Goal: Navigation & Orientation: Find specific page/section

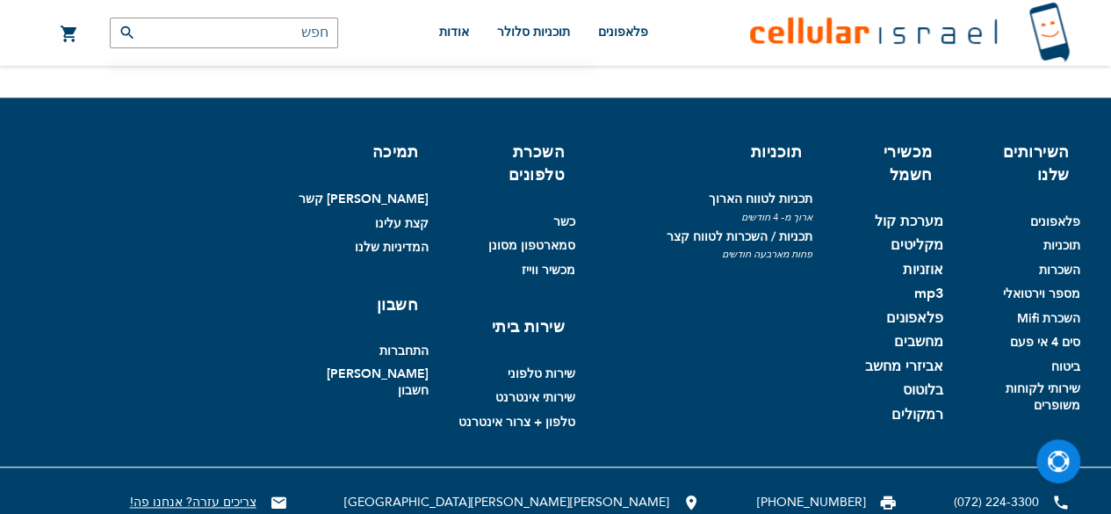
scroll to position [30, 0]
click at [379, 350] on link "התחברות" at bounding box center [403, 351] width 49 height 17
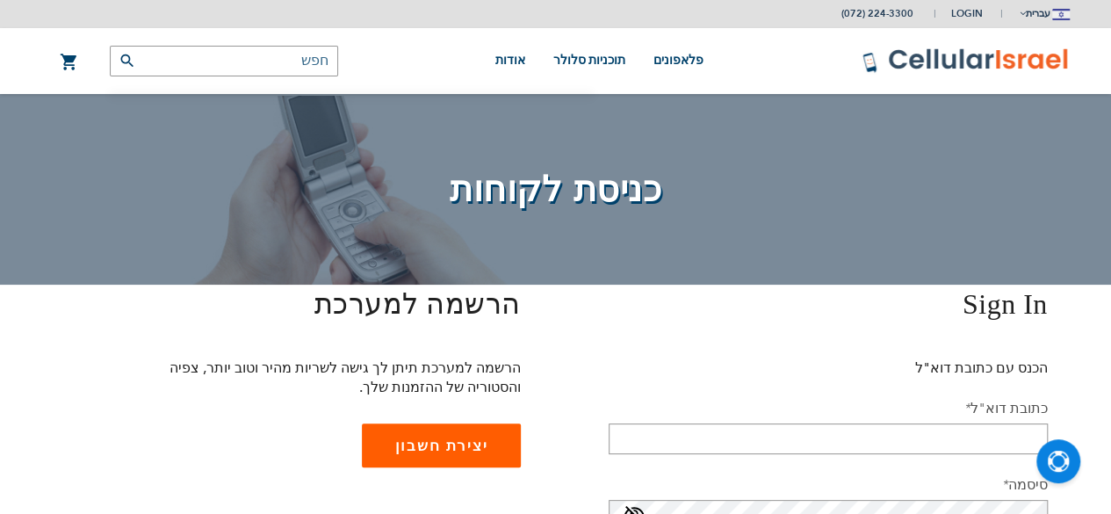
click at [406, 186] on span "כניסת לקוחות" at bounding box center [556, 190] width 1028 height 48
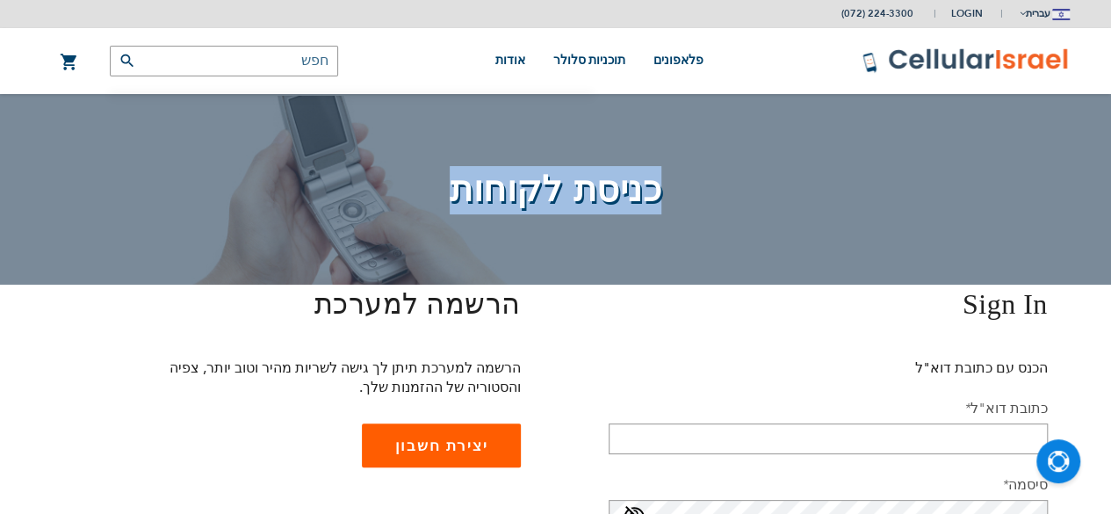
drag, startPoint x: 657, startPoint y: 175, endPoint x: 358, endPoint y: 195, distance: 299.3
click at [358, 195] on span "כניסת לקוחות" at bounding box center [556, 190] width 1028 height 48
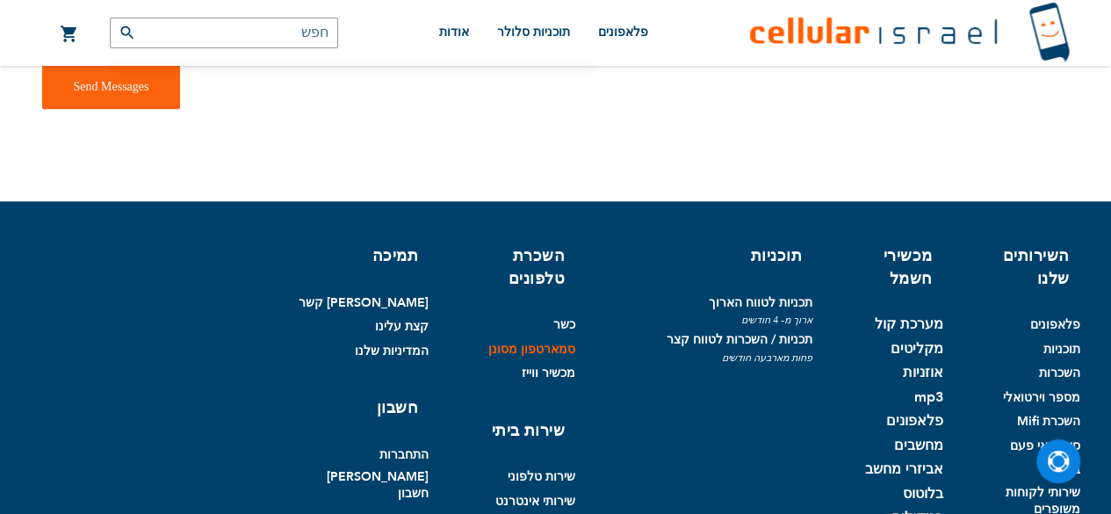
scroll to position [942, 0]
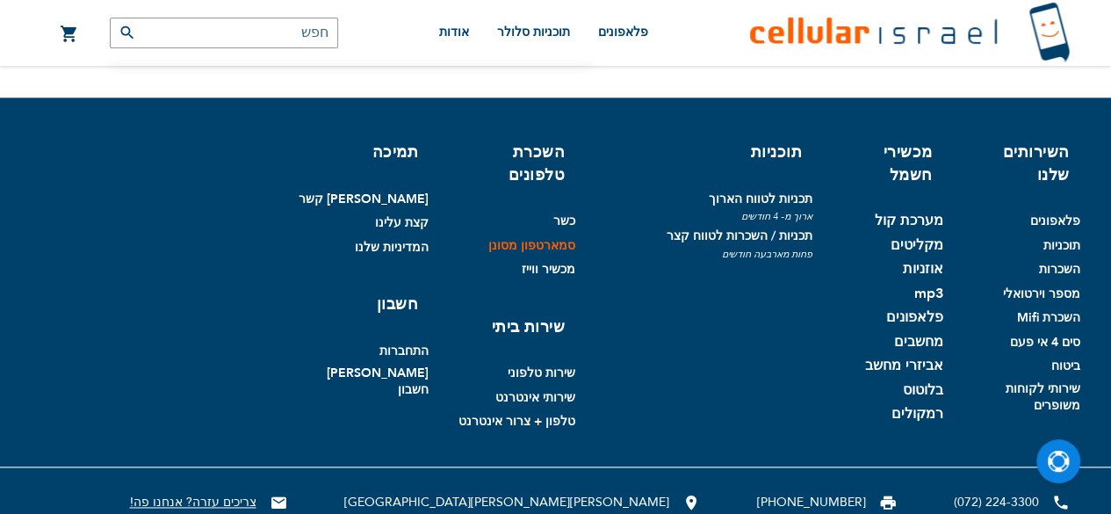
click at [488, 237] on link "סמארטפון מסונן" at bounding box center [531, 245] width 87 height 17
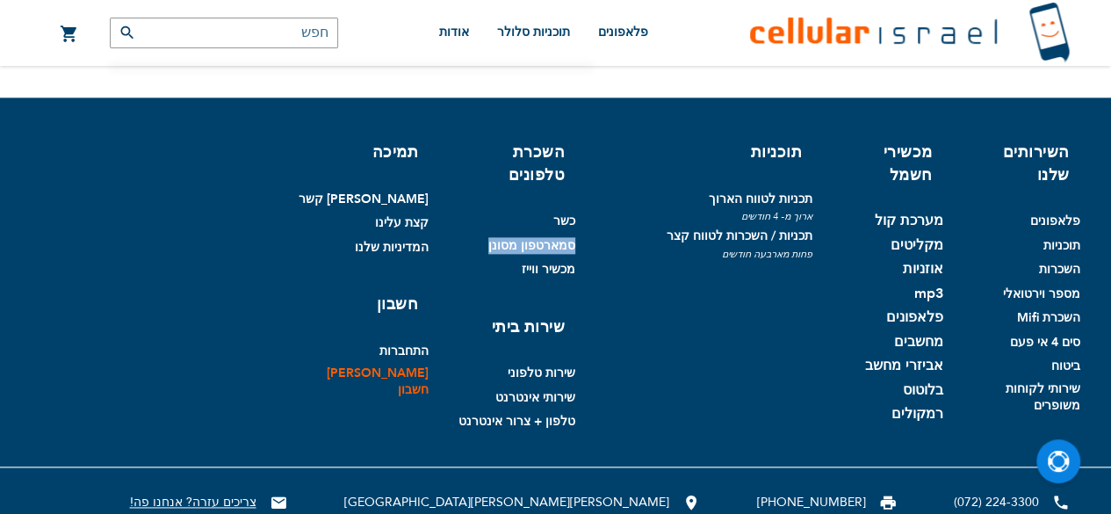
click at [334, 368] on link "[PERSON_NAME] חשבון" at bounding box center [361, 381] width 134 height 33
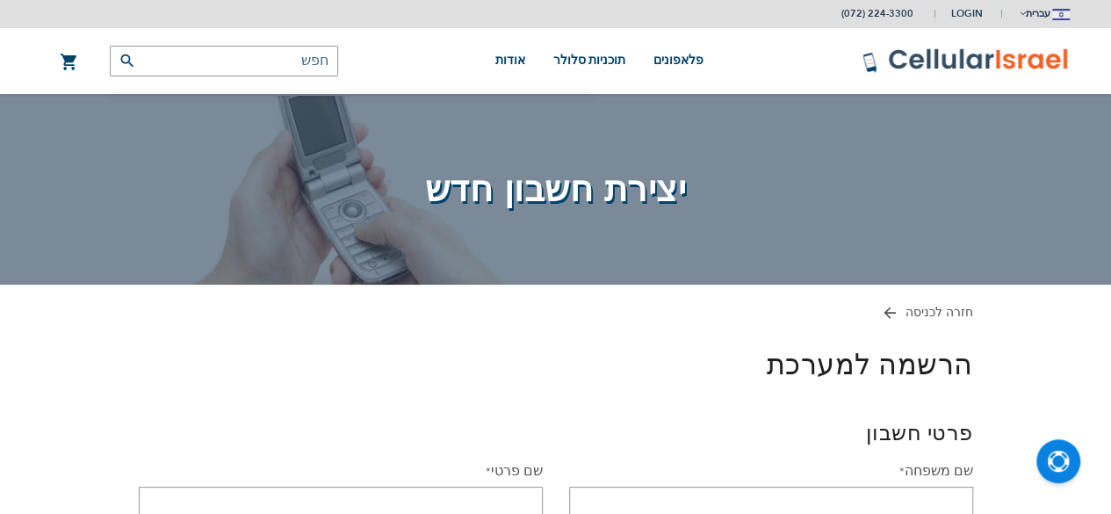
click at [69, 62] on link "העגלה שלי" at bounding box center [69, 62] width 19 height 21
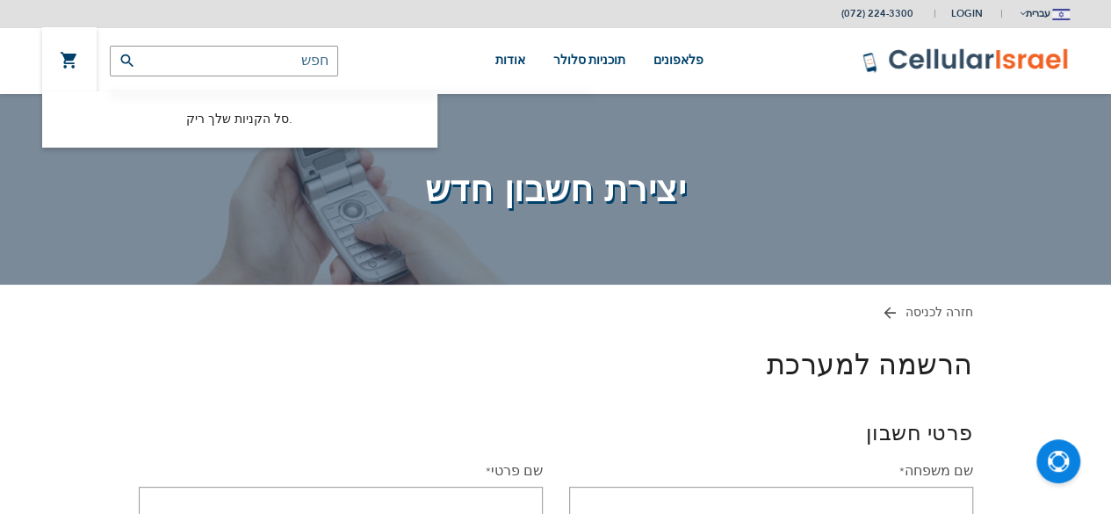
click at [239, 50] on input "text" at bounding box center [224, 61] width 228 height 31
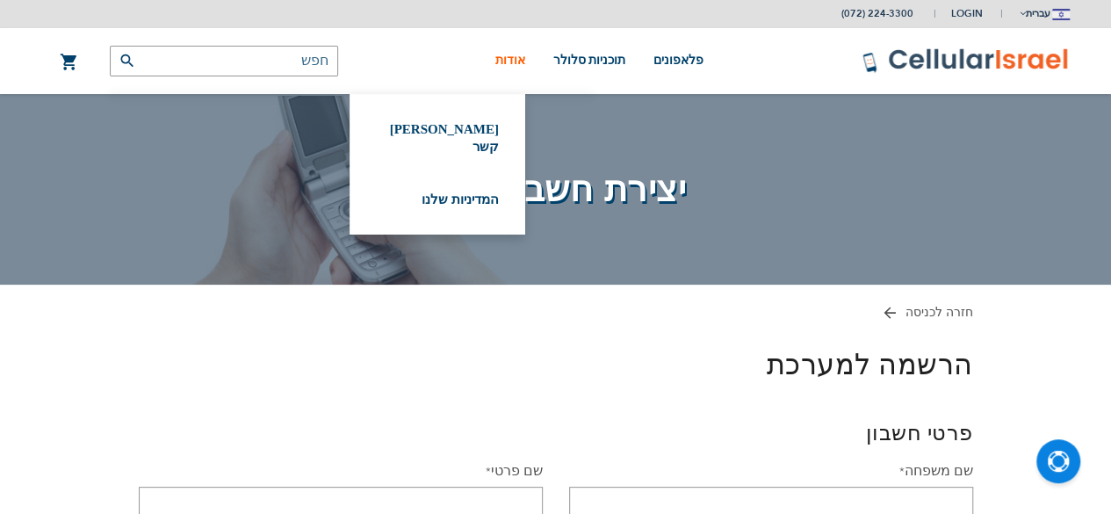
click at [523, 67] on span "אודות" at bounding box center [510, 60] width 30 height 13
